Goal: Navigation & Orientation: Find specific page/section

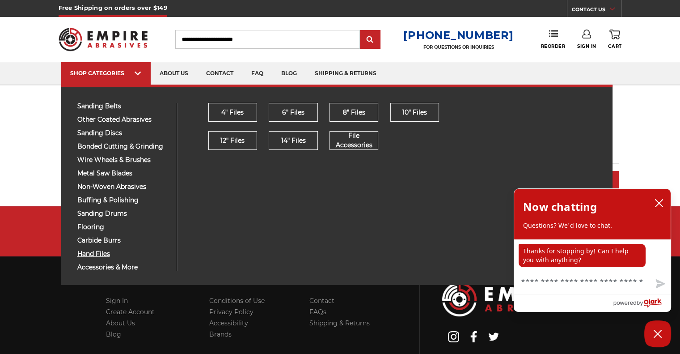
click at [86, 253] on span "hand files" at bounding box center [123, 253] width 93 height 7
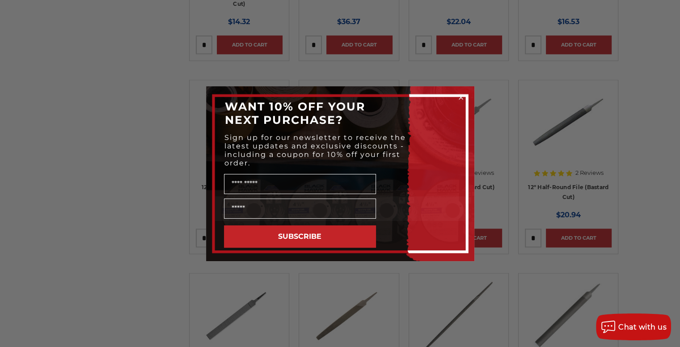
scroll to position [1356, 0]
click at [461, 96] on icon "Close dialog" at bounding box center [461, 98] width 4 height 4
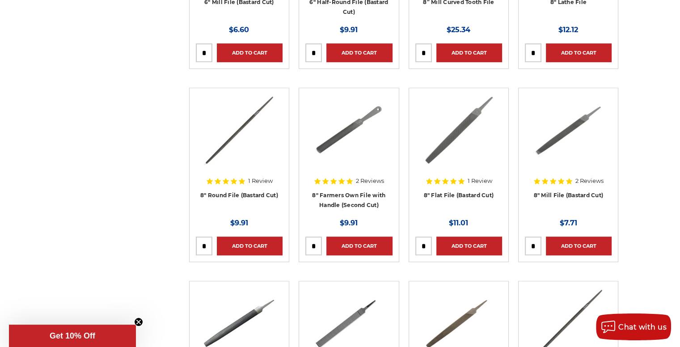
scroll to position [575, 0]
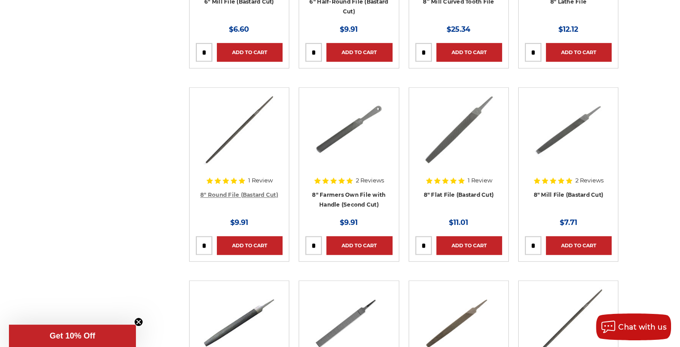
click at [245, 192] on link "8" Round File (Bastard Cut)" at bounding box center [239, 194] width 78 height 7
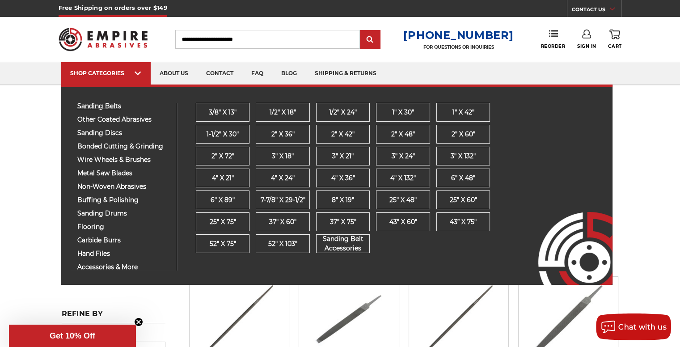
click at [113, 103] on span "sanding belts" at bounding box center [123, 106] width 93 height 7
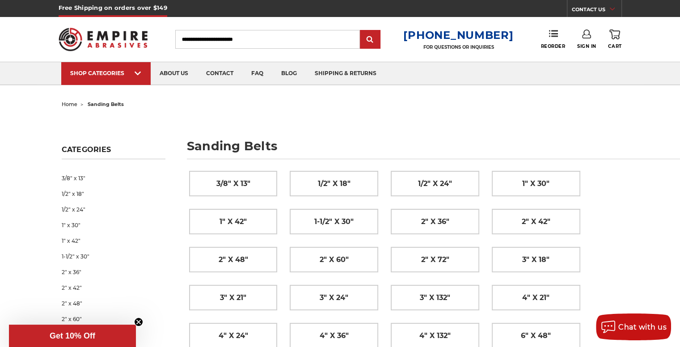
drag, startPoint x: 559, startPoint y: 0, endPoint x: 554, endPoint y: 130, distance: 130.2
